Goal: Navigation & Orientation: Find specific page/section

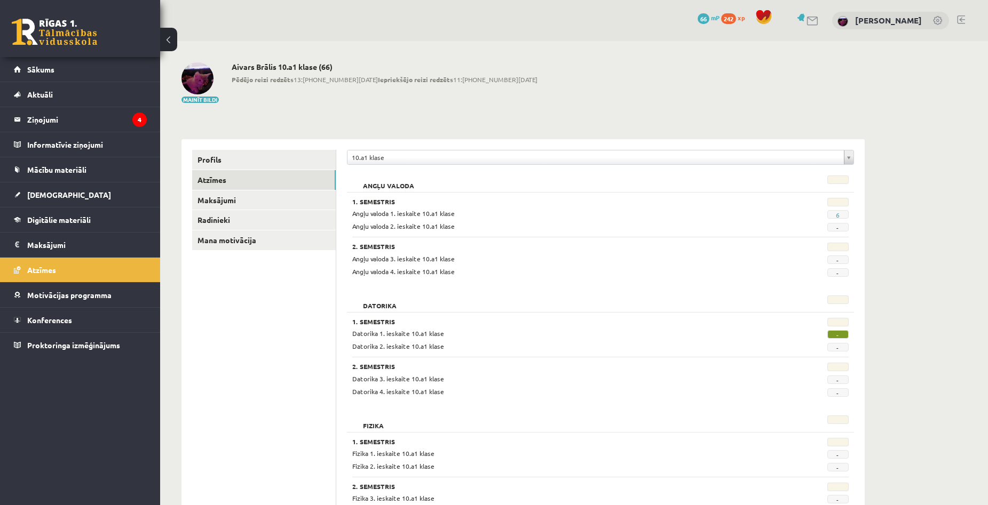
scroll to position [15, 0]
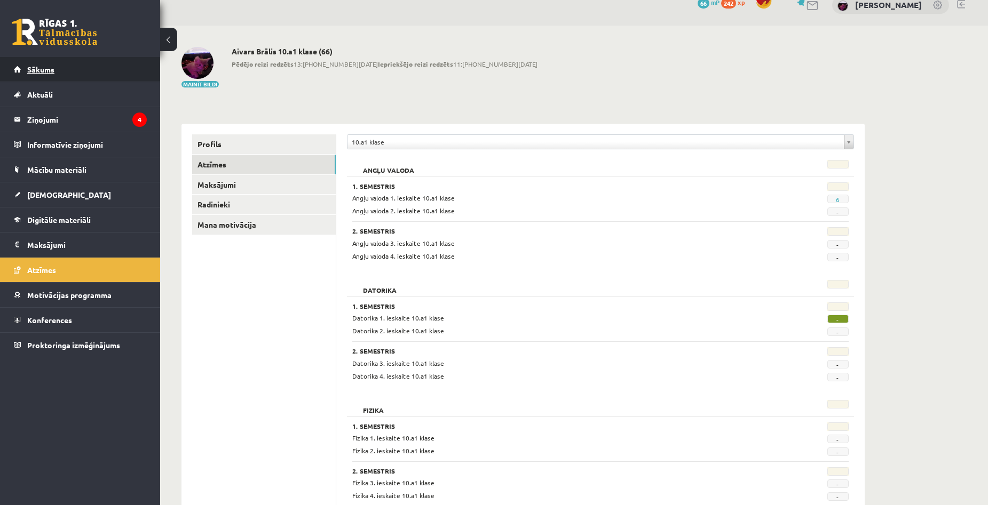
click at [39, 72] on span "Sākums" at bounding box center [40, 70] width 27 height 10
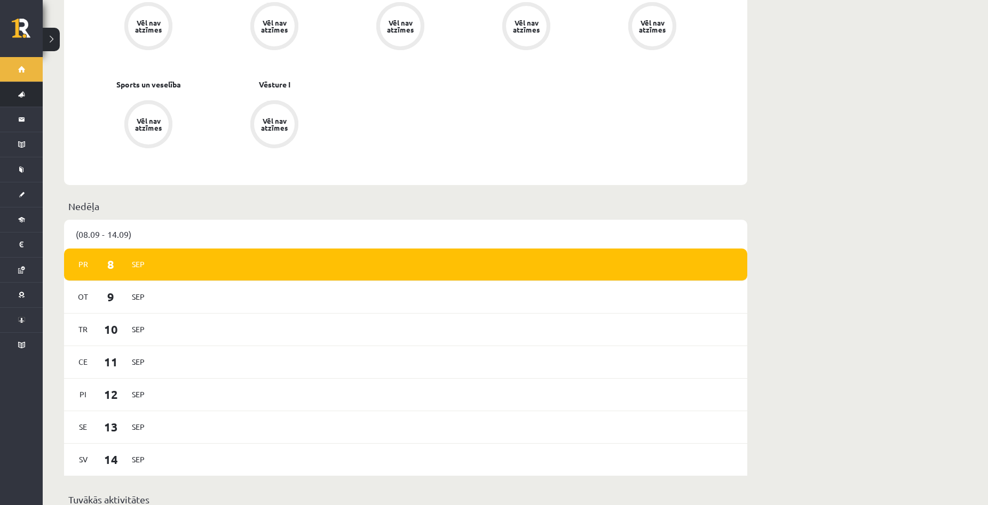
scroll to position [480, 0]
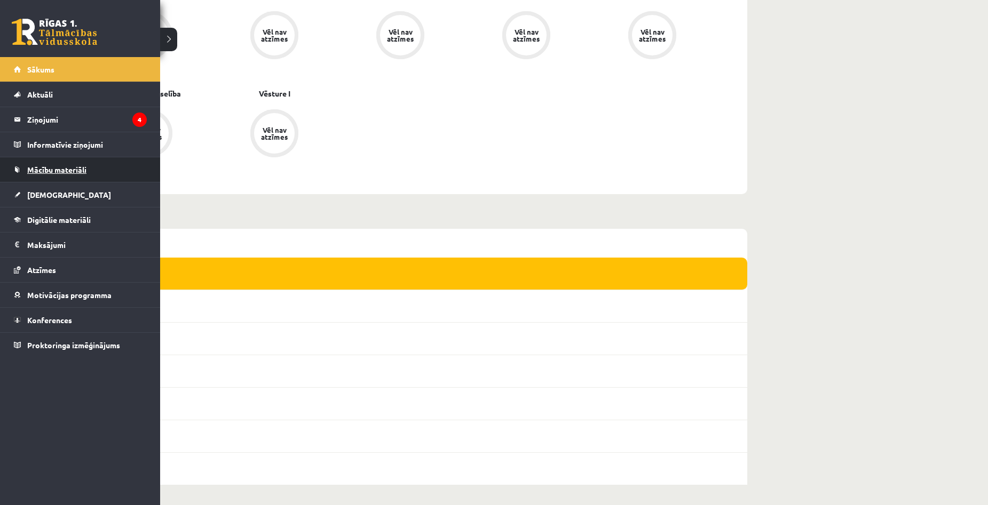
click at [53, 169] on span "Mācību materiāli" at bounding box center [56, 170] width 59 height 10
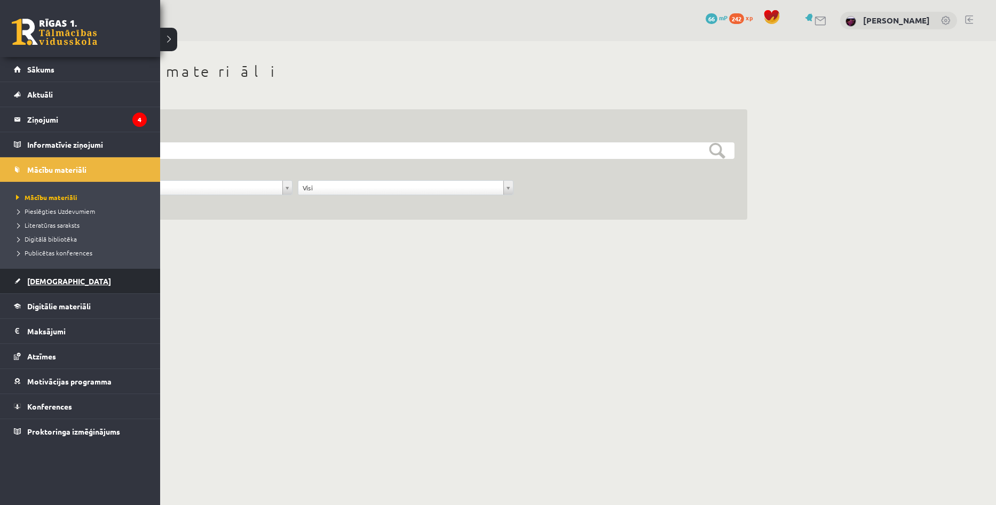
click at [54, 281] on span "[DEMOGRAPHIC_DATA]" at bounding box center [69, 281] width 84 height 10
